Goal: Task Accomplishment & Management: Use online tool/utility

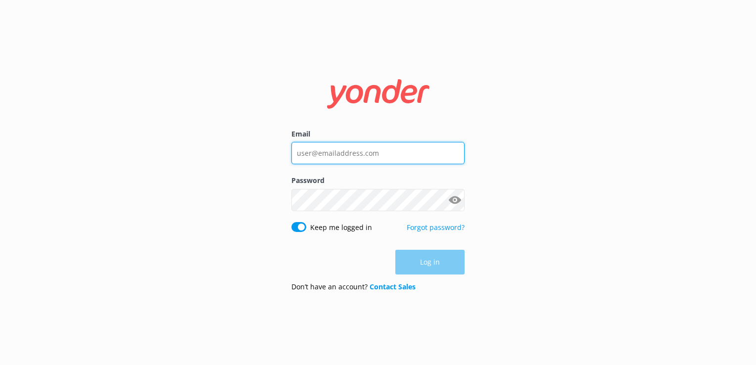
type input "[EMAIL_ADDRESS][DOMAIN_NAME]"
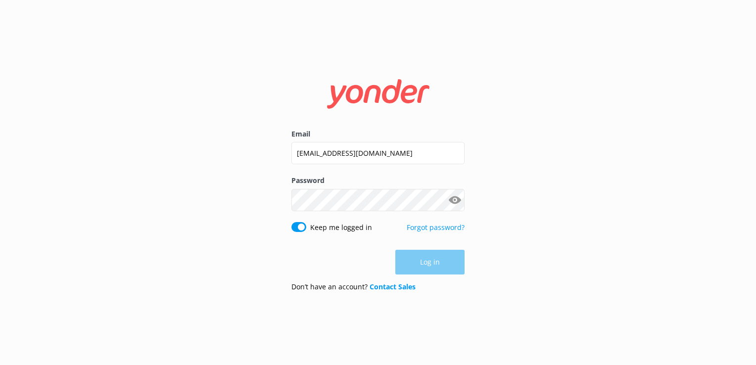
click at [430, 269] on div "Log in" at bounding box center [377, 262] width 173 height 25
click at [430, 269] on button "Log in" at bounding box center [429, 262] width 69 height 25
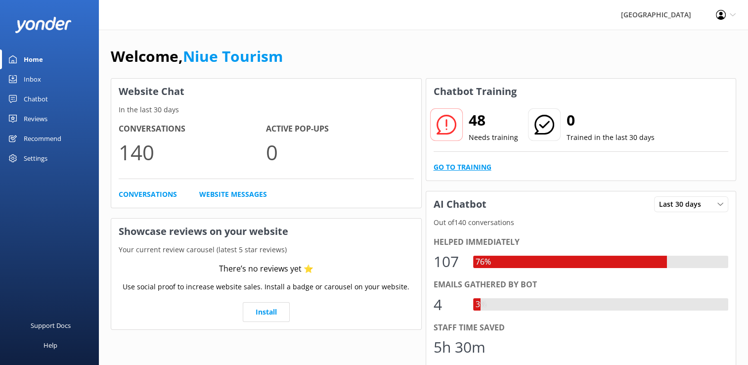
click at [476, 167] on link "Go to Training" at bounding box center [463, 167] width 58 height 11
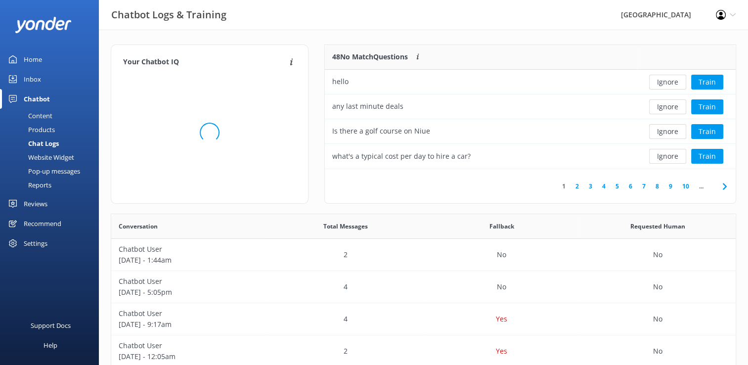
scroll to position [8, 8]
